Goal: Check status

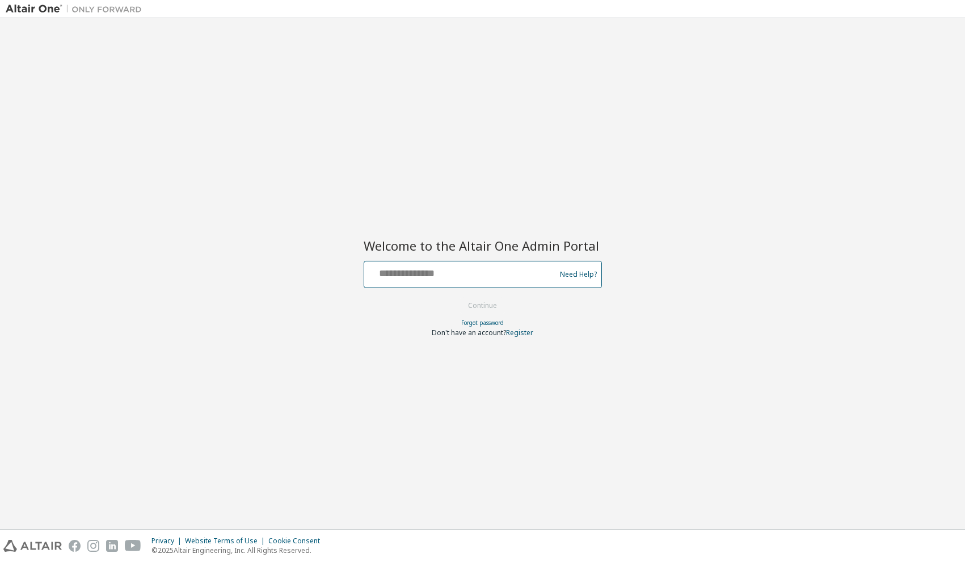
click at [428, 277] on input "text" at bounding box center [461, 272] width 185 height 16
type input "**********"
click at [474, 303] on button "Continue" at bounding box center [482, 305] width 53 height 17
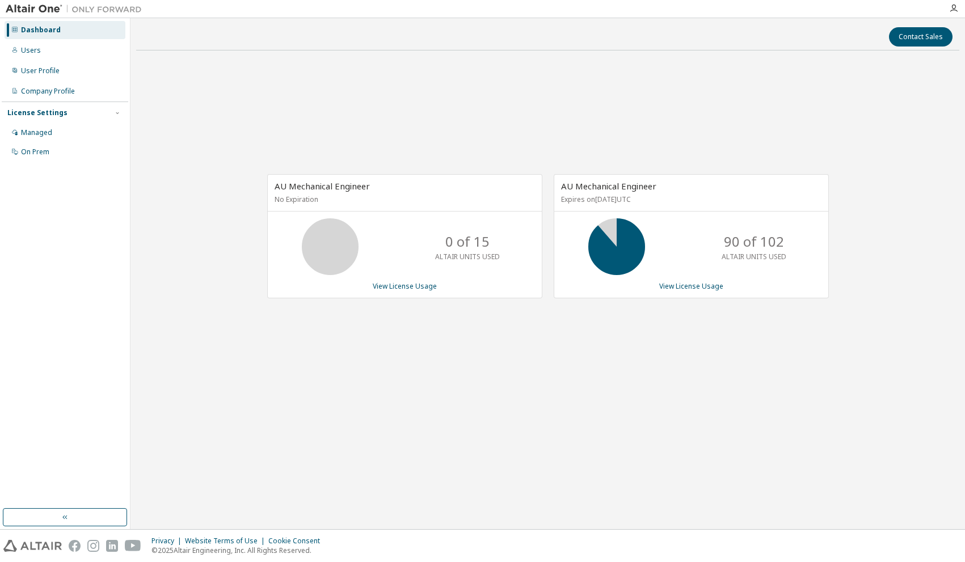
click at [655, 332] on div "AU Mechanical Engineer No Expiration 0 of 15 ALTAIR UNITS USED View License Usa…" at bounding box center [547, 242] width 823 height 365
click at [668, 285] on link "View License Usage" at bounding box center [691, 286] width 64 height 10
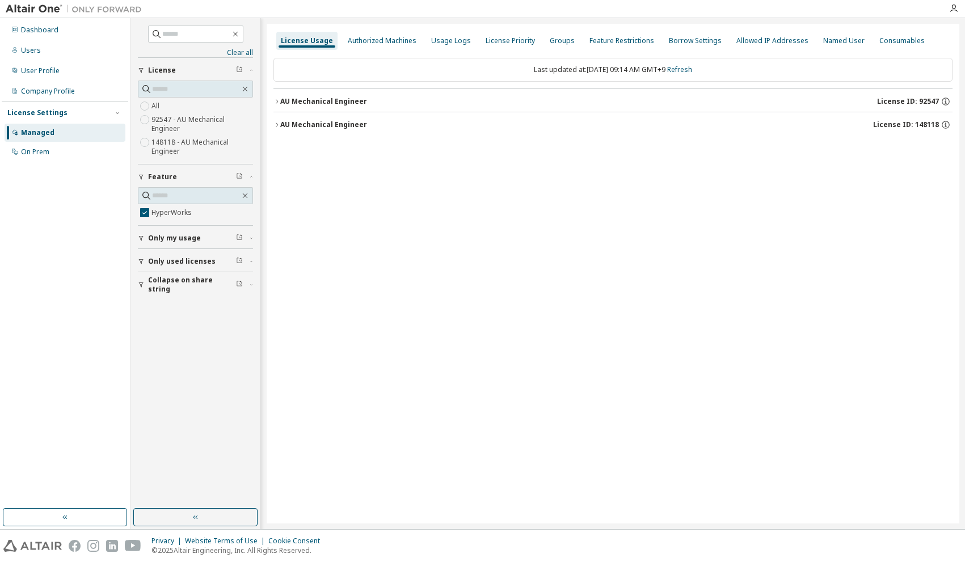
click at [142, 265] on button "Only used licenses" at bounding box center [195, 261] width 115 height 25
click at [142, 288] on icon "button" at bounding box center [141, 284] width 7 height 7
click at [276, 125] on icon "button" at bounding box center [276, 124] width 7 height 7
click at [288, 149] on icon "button" at bounding box center [287, 148] width 7 height 7
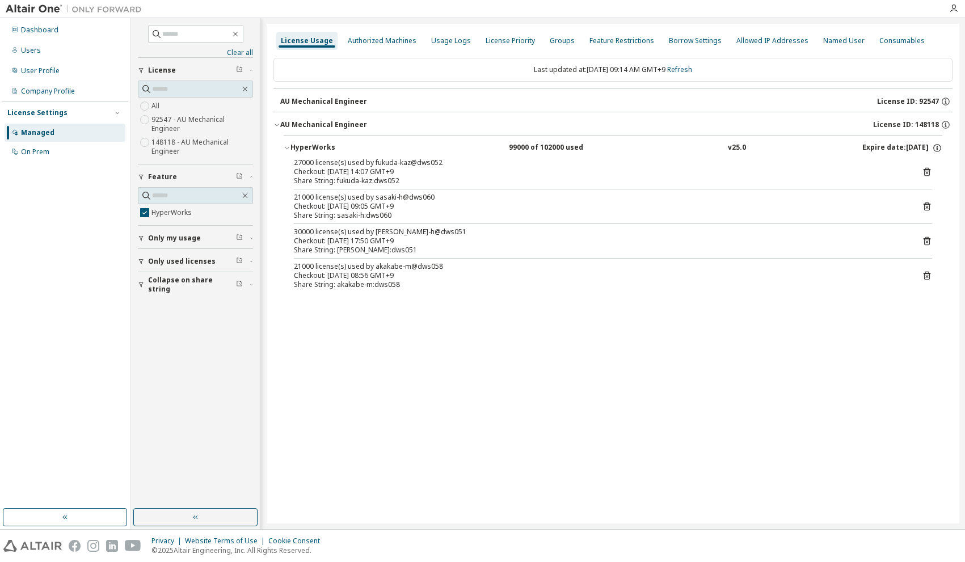
click at [379, 320] on div "License Usage Authorized Machines Usage Logs License Priority Groups Feature Re…" at bounding box center [613, 274] width 692 height 500
click at [486, 362] on div "License Usage Authorized Machines Usage Logs License Priority Groups Feature Re…" at bounding box center [613, 274] width 692 height 500
